Goal: Task Accomplishment & Management: Manage account settings

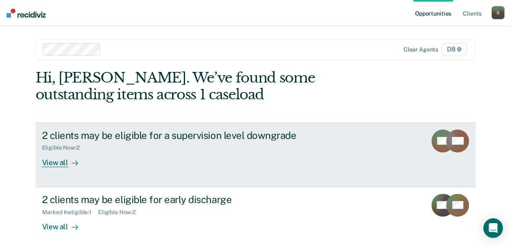
click at [48, 161] on div "View all" at bounding box center [65, 159] width 46 height 16
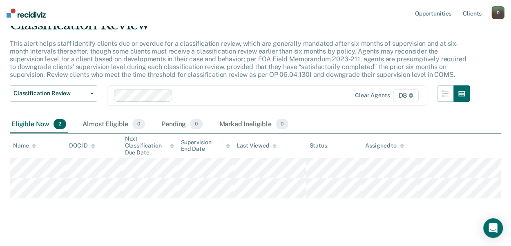
scroll to position [50, 0]
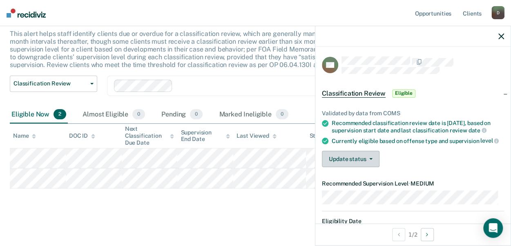
click at [370, 160] on icon "button" at bounding box center [370, 159] width 3 height 2
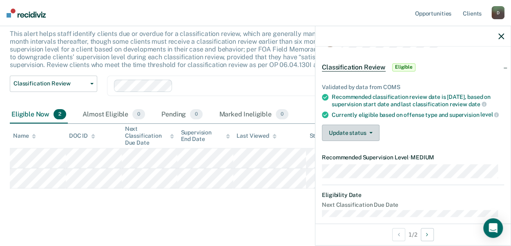
scroll to position [0, 0]
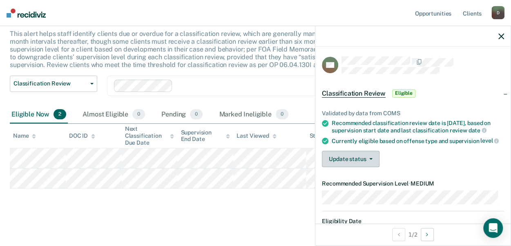
click at [370, 160] on icon "button" at bounding box center [370, 159] width 3 height 2
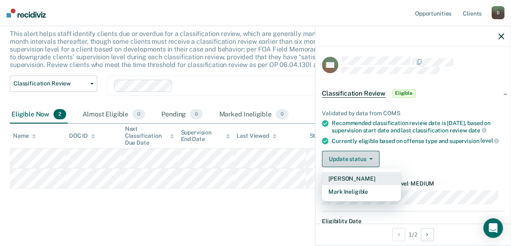
click at [379, 185] on button "[PERSON_NAME]" at bounding box center [361, 178] width 79 height 13
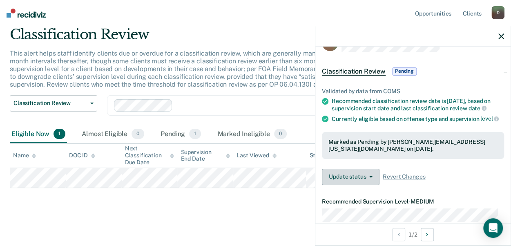
scroll to position [19, 0]
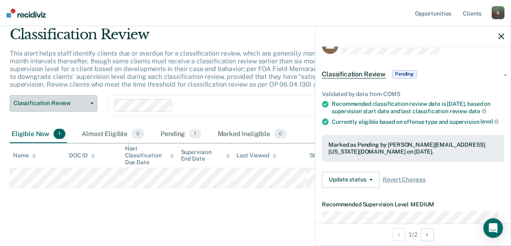
click at [34, 104] on span "Classification Review" at bounding box center [50, 103] width 74 height 7
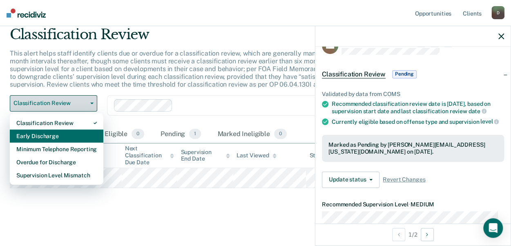
click at [21, 136] on div "Early Discharge" at bounding box center [56, 136] width 80 height 13
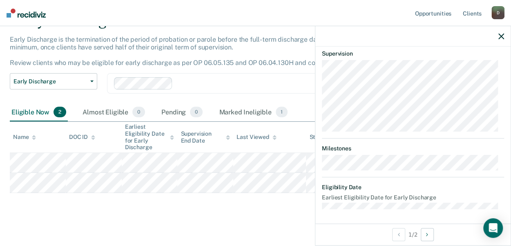
scroll to position [49, 0]
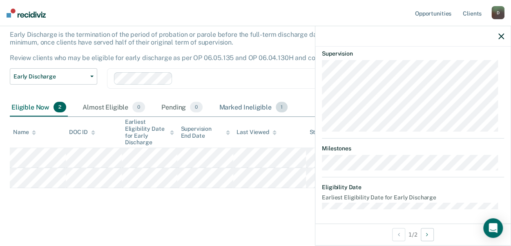
click at [239, 103] on div "Marked Ineligible 1" at bounding box center [253, 107] width 72 height 18
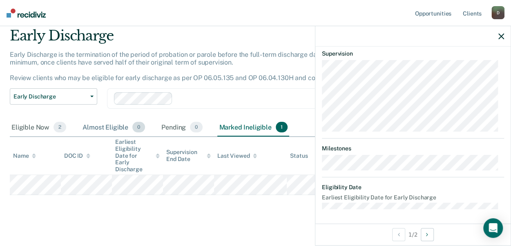
click at [86, 127] on div "Almost Eligible 0" at bounding box center [114, 128] width 66 height 18
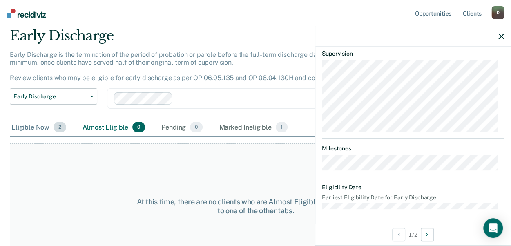
click at [27, 129] on div "Eligible Now 2" at bounding box center [39, 128] width 58 height 18
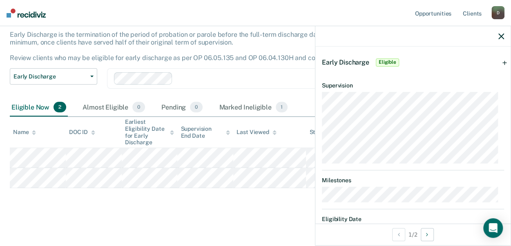
scroll to position [0, 0]
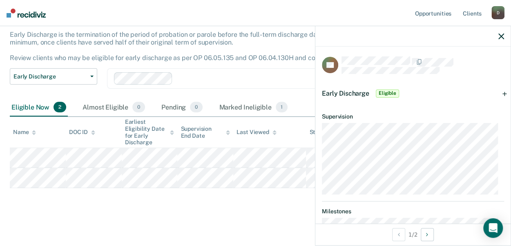
click at [389, 98] on div "Early Discharge Eligible" at bounding box center [361, 93] width 79 height 13
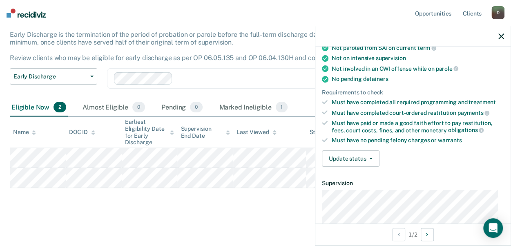
scroll to position [153, 0]
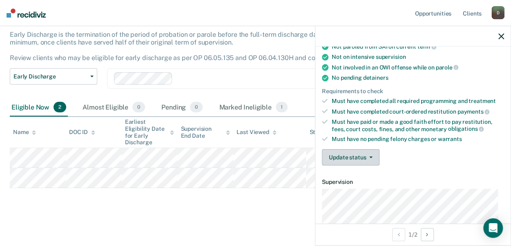
click at [370, 157] on icon "button" at bounding box center [370, 158] width 3 height 2
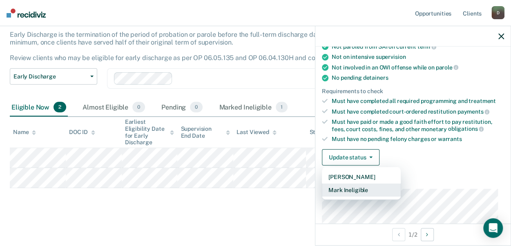
click at [373, 188] on button "Mark Ineligible" at bounding box center [361, 189] width 79 height 13
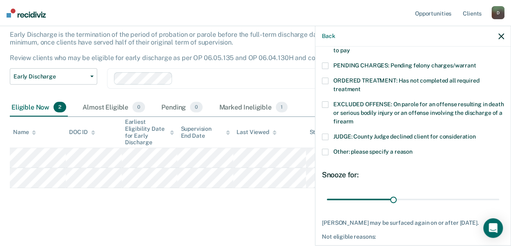
scroll to position [262, 0]
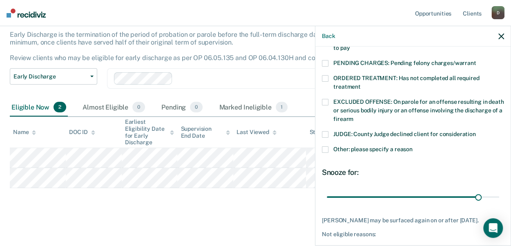
type input "73"
click at [330, 146] on label "Other: please specify a reason" at bounding box center [413, 150] width 182 height 9
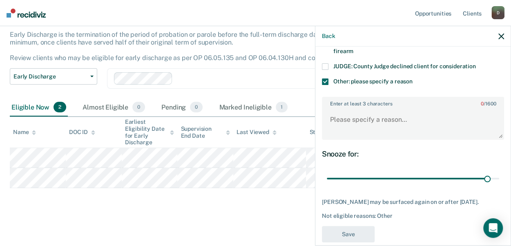
scroll to position [334, 0]
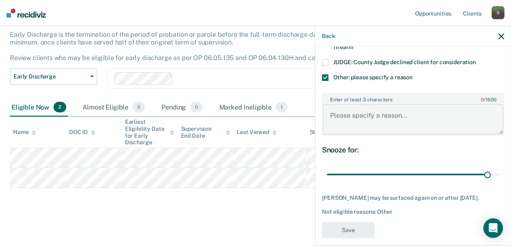
click at [415, 109] on textarea "Enter at least 3 characters 0 / 1600" at bounding box center [413, 119] width 181 height 30
type textarea "Register Sex Offender"
click at [352, 229] on button "Save" at bounding box center [348, 230] width 53 height 17
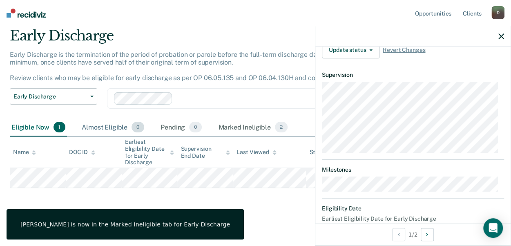
click at [86, 127] on div "Almost Eligible 0" at bounding box center [113, 128] width 66 height 18
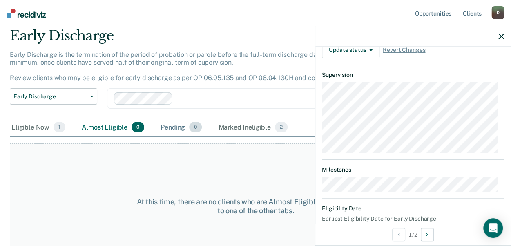
click at [168, 133] on div "Pending 0" at bounding box center [181, 128] width 45 height 18
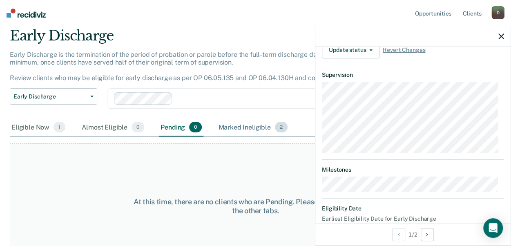
click at [242, 129] on div "Marked Ineligible 2" at bounding box center [253, 128] width 73 height 18
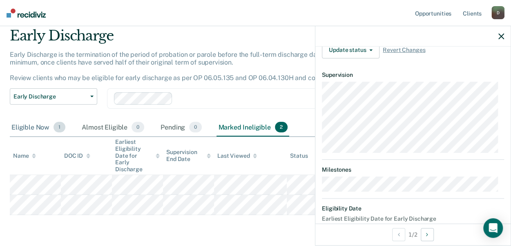
click at [26, 131] on div "Eligible Now 1" at bounding box center [38, 128] width 57 height 18
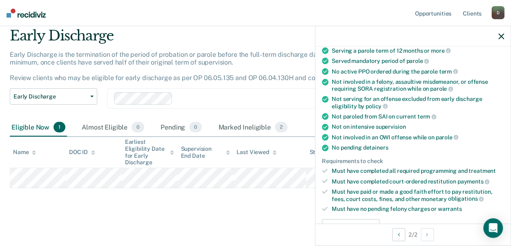
scroll to position [88, 0]
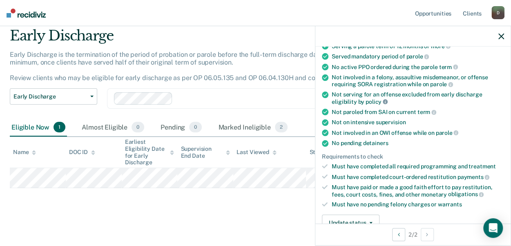
click at [386, 100] on icon at bounding box center [385, 101] width 5 height 5
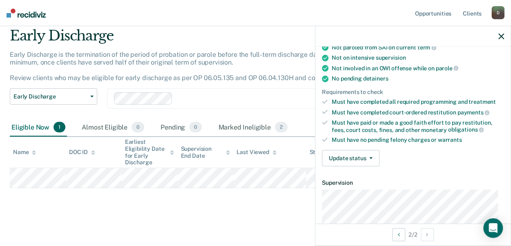
scroll to position [159, 0]
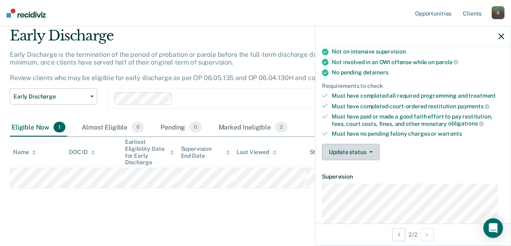
click at [370, 151] on icon "button" at bounding box center [370, 152] width 3 height 2
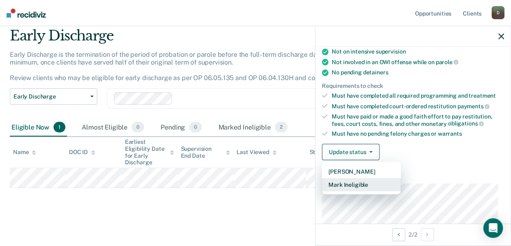
click at [369, 182] on button "Mark Ineligible" at bounding box center [361, 184] width 79 height 13
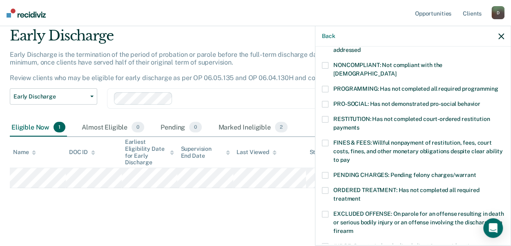
scroll to position [147, 0]
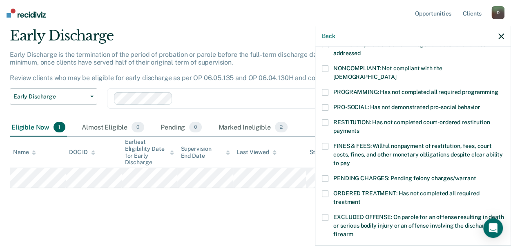
click at [326, 143] on span at bounding box center [325, 146] width 7 height 7
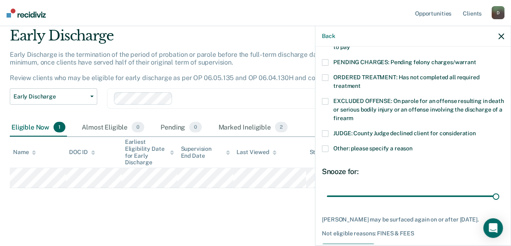
scroll to position [291, 0]
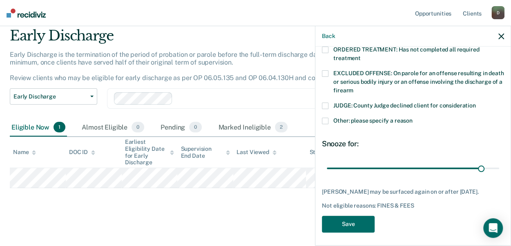
type input "82"
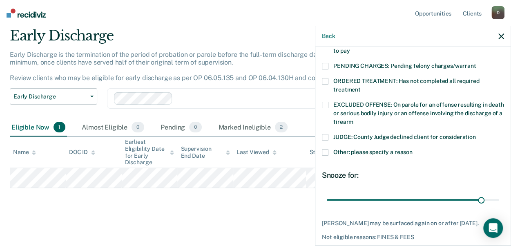
scroll to position [245, 0]
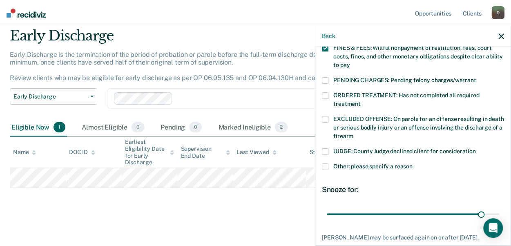
click at [338, 163] on span "Other: please specify a reason" at bounding box center [372, 166] width 79 height 7
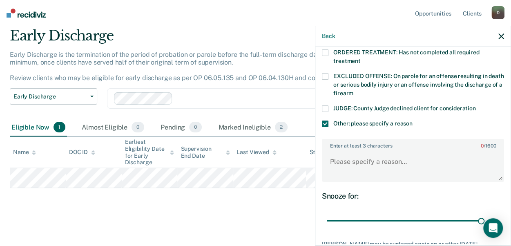
scroll to position [291, 0]
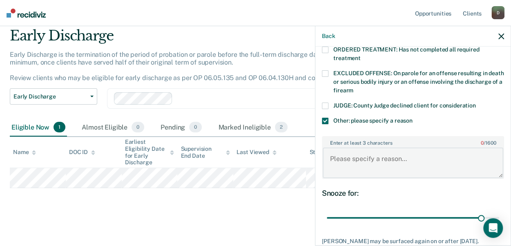
click at [343, 148] on textarea "Enter at least 3 characters 0 / 1600" at bounding box center [413, 163] width 181 height 30
type textarea "N"
type textarea "No payments on fees"
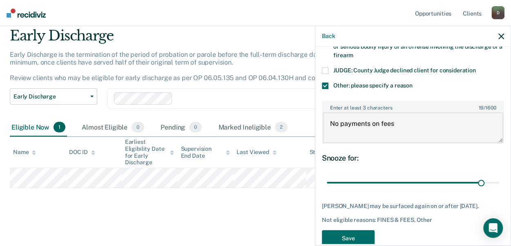
scroll to position [340, 0]
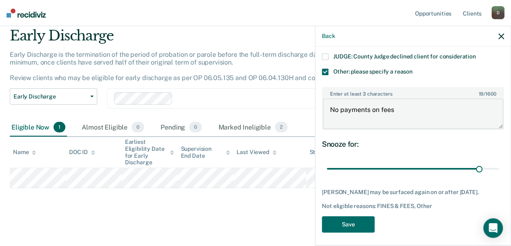
type input "81"
type textarea "No payments on fees"
click at [342, 216] on button "Save" at bounding box center [348, 224] width 53 height 17
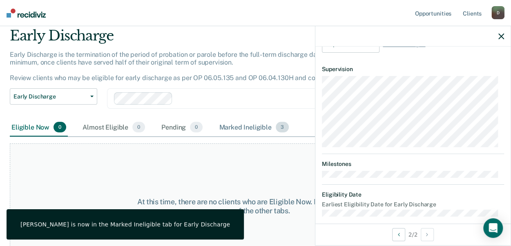
click at [224, 130] on div "Marked Ineligible 3" at bounding box center [253, 128] width 73 height 18
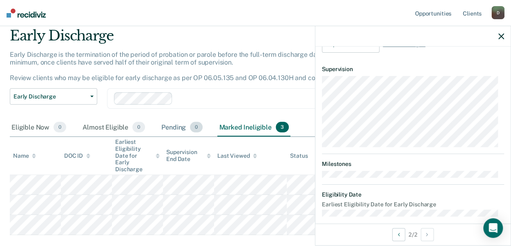
click at [166, 130] on div "Pending 0" at bounding box center [182, 128] width 45 height 18
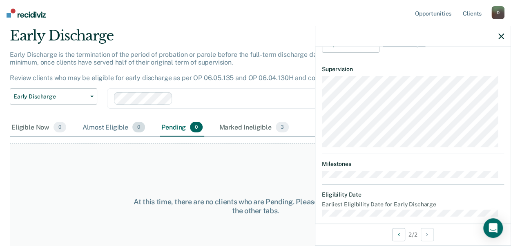
click at [105, 130] on div "Almost Eligible 0" at bounding box center [114, 128] width 66 height 18
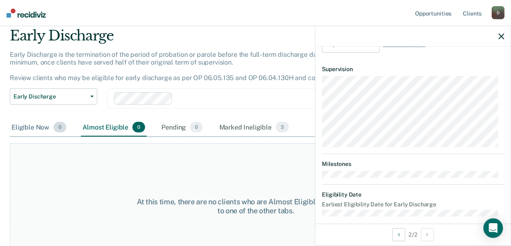
click at [28, 133] on div "Eligible Now 0" at bounding box center [39, 128] width 58 height 18
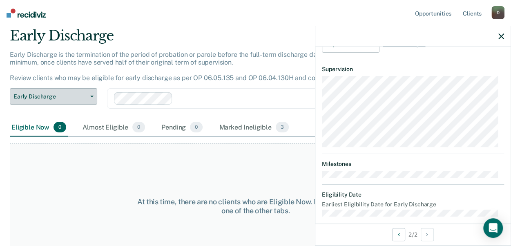
click at [88, 96] on span "button" at bounding box center [90, 97] width 7 height 2
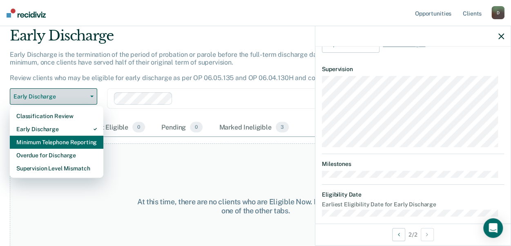
click at [24, 141] on div "Minimum Telephone Reporting" at bounding box center [56, 142] width 80 height 13
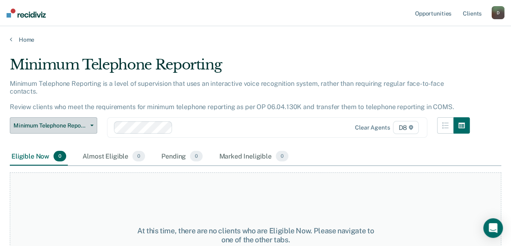
click at [90, 125] on icon "button" at bounding box center [91, 126] width 3 height 2
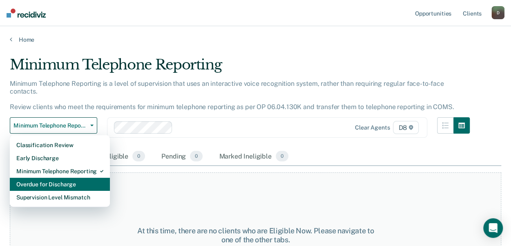
click at [23, 178] on div "Overdue for Discharge" at bounding box center [59, 184] width 87 height 13
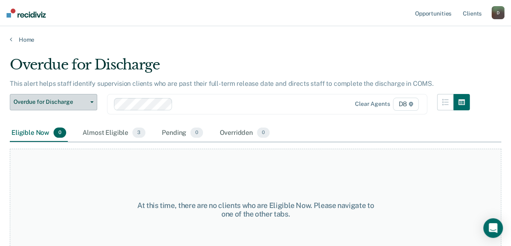
click at [85, 102] on span "Overdue for Discharge" at bounding box center [50, 101] width 74 height 7
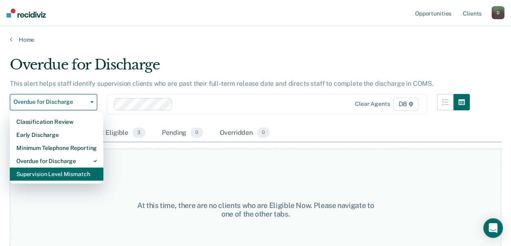
click at [25, 175] on div "Supervision Level Mismatch" at bounding box center [56, 174] width 80 height 13
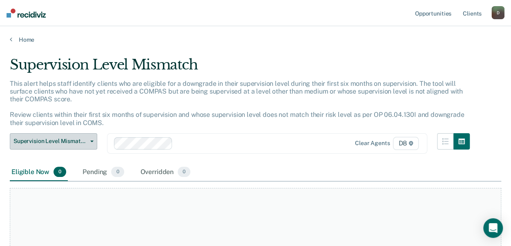
click at [89, 142] on span "button" at bounding box center [90, 142] width 7 height 2
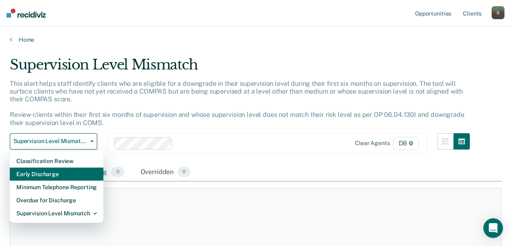
click at [22, 174] on div "Early Discharge" at bounding box center [56, 174] width 80 height 13
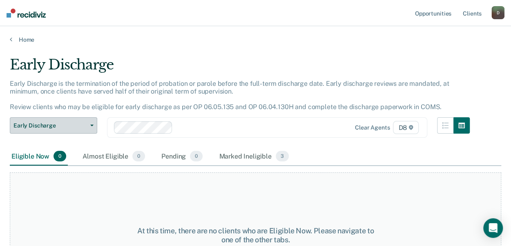
click at [83, 127] on span "Early Discharge" at bounding box center [50, 125] width 74 height 7
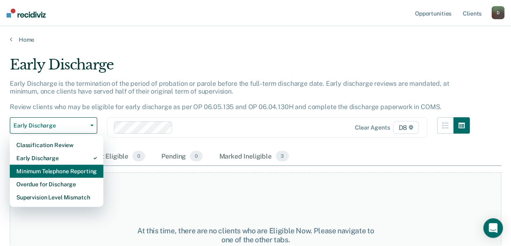
click at [25, 172] on div "Minimum Telephone Reporting" at bounding box center [56, 171] width 80 height 13
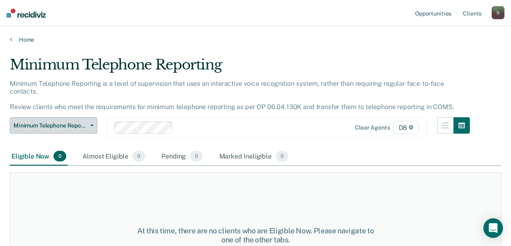
click at [90, 125] on icon "button" at bounding box center [91, 126] width 3 height 2
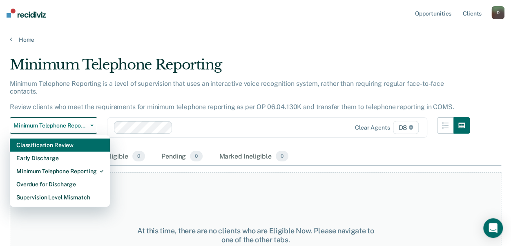
click at [29, 139] on div "Classification Review" at bounding box center [59, 145] width 87 height 13
